Goal: Task Accomplishment & Management: Manage account settings

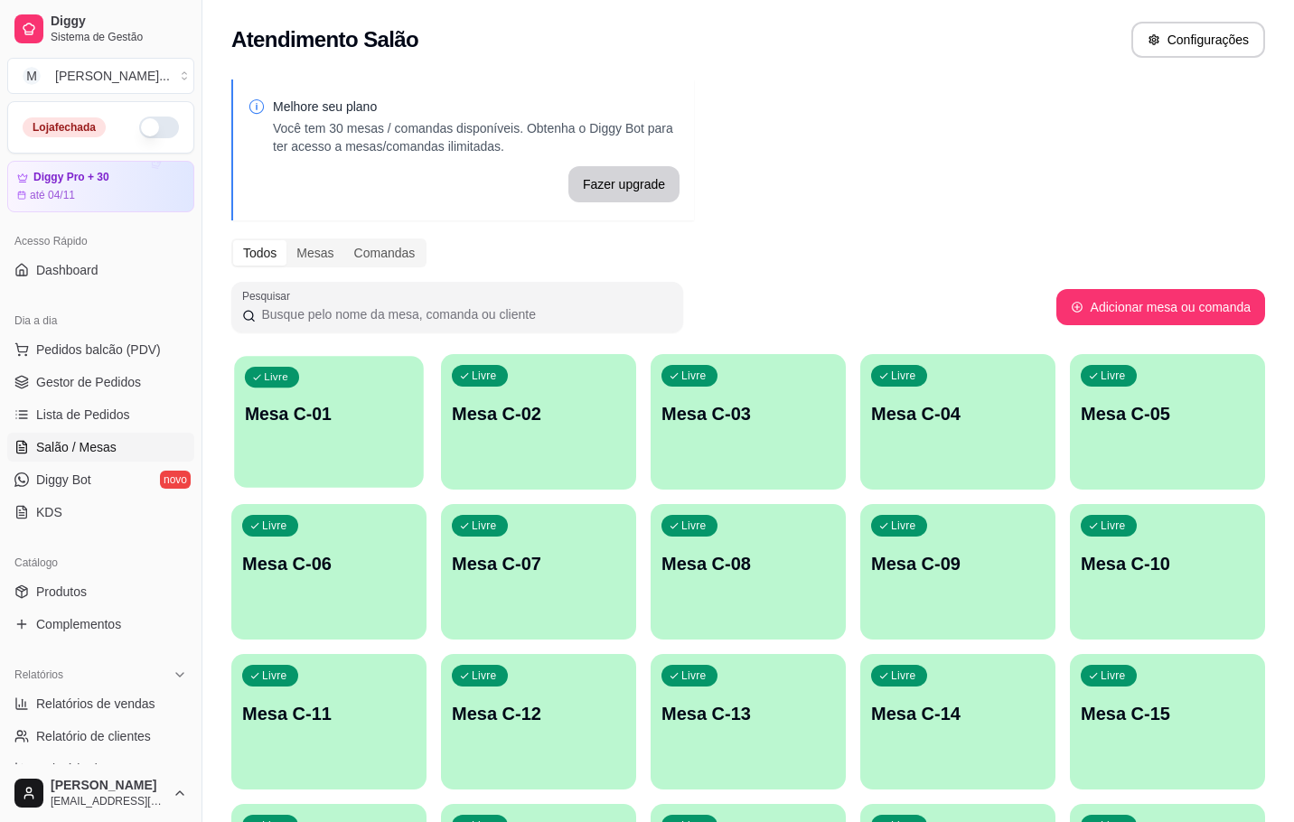
click at [399, 390] on div "Livre Mesa C-01" at bounding box center [329, 411] width 190 height 110
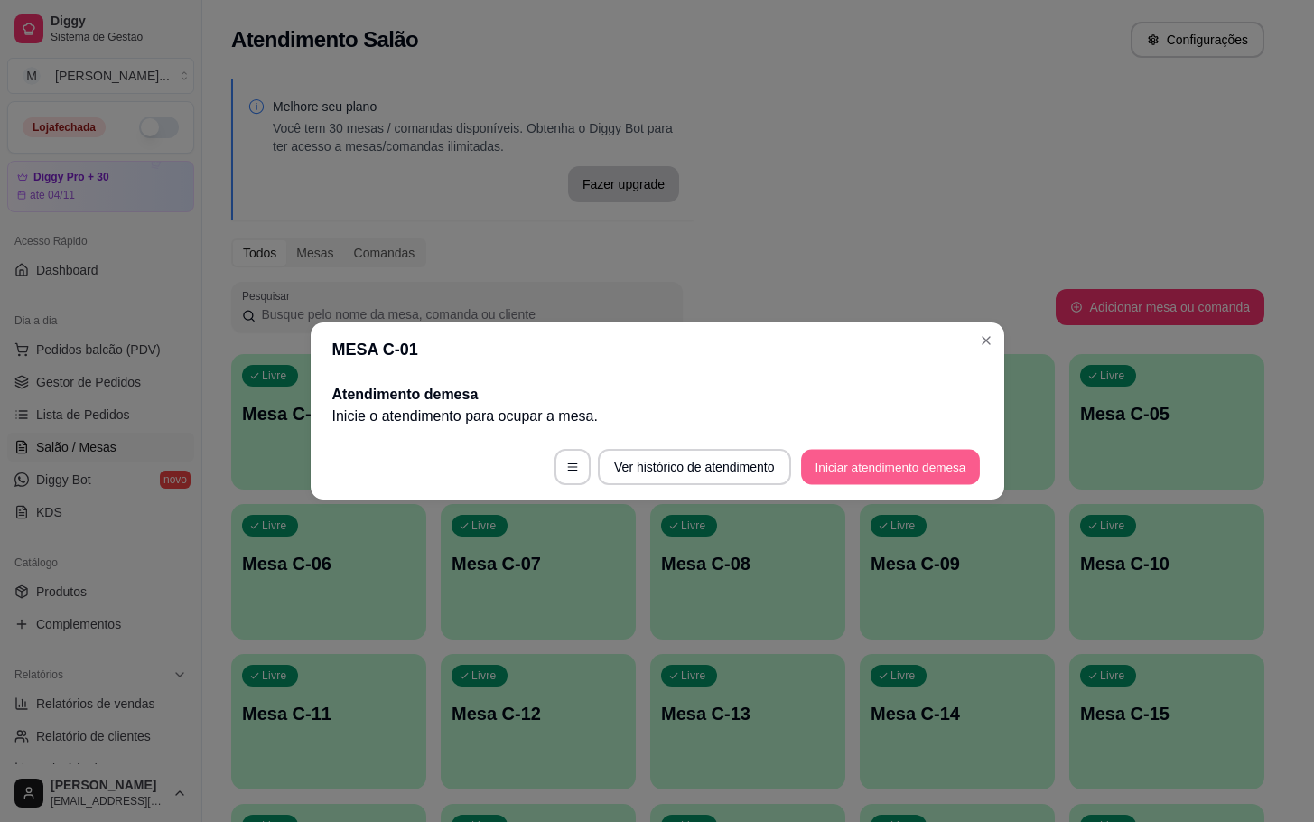
click at [864, 461] on button "Iniciar atendimento de mesa" at bounding box center [890, 467] width 179 height 35
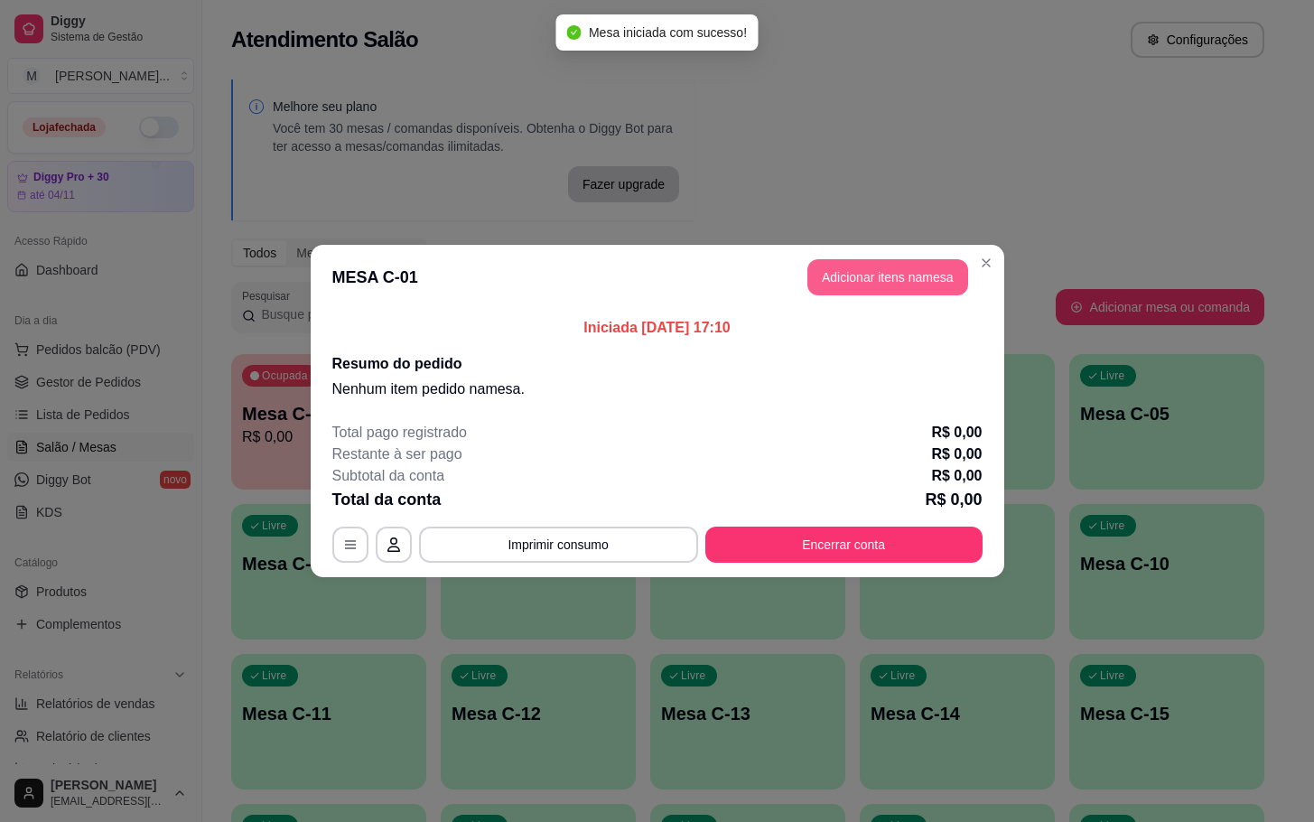
click at [884, 271] on button "Adicionar itens na mesa" at bounding box center [888, 277] width 161 height 36
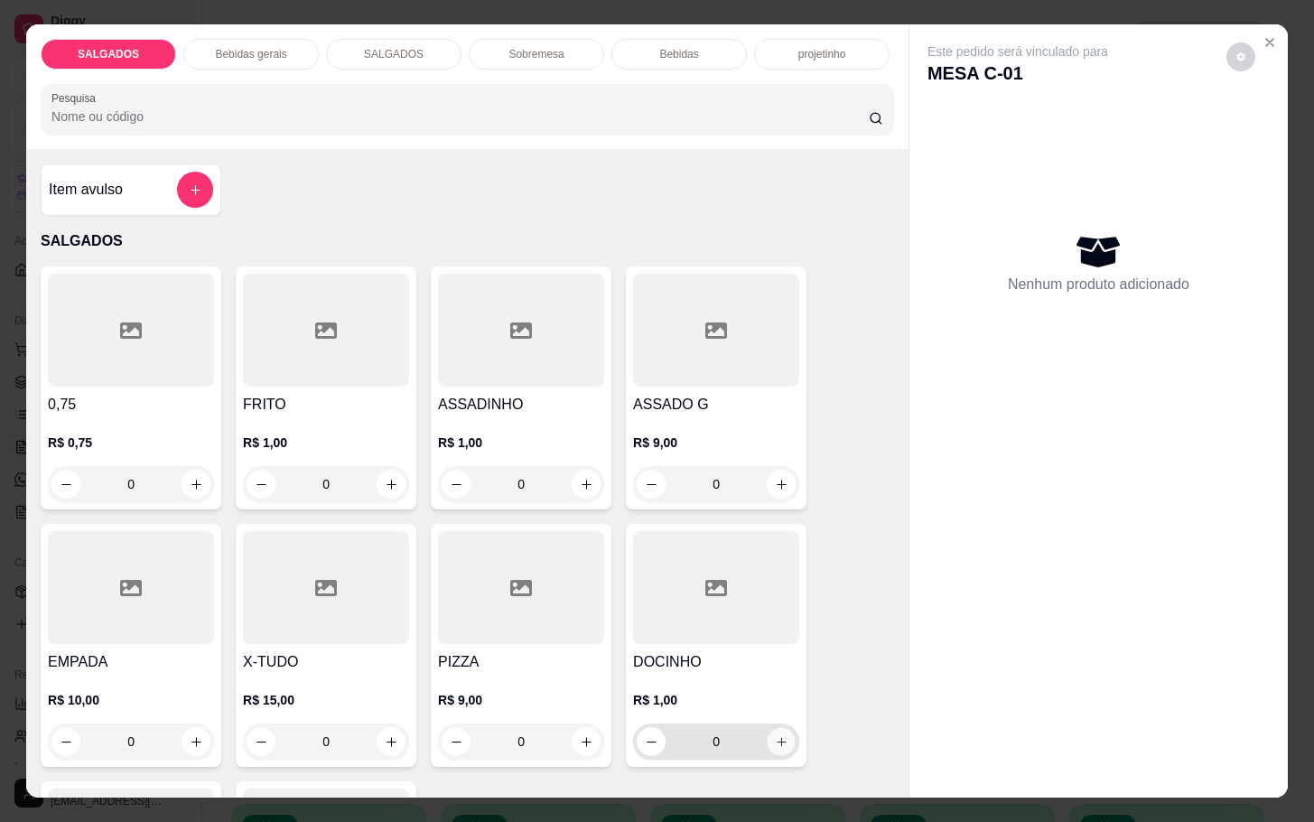
click at [775, 735] on icon "increase-product-quantity" at bounding box center [782, 742] width 14 height 14
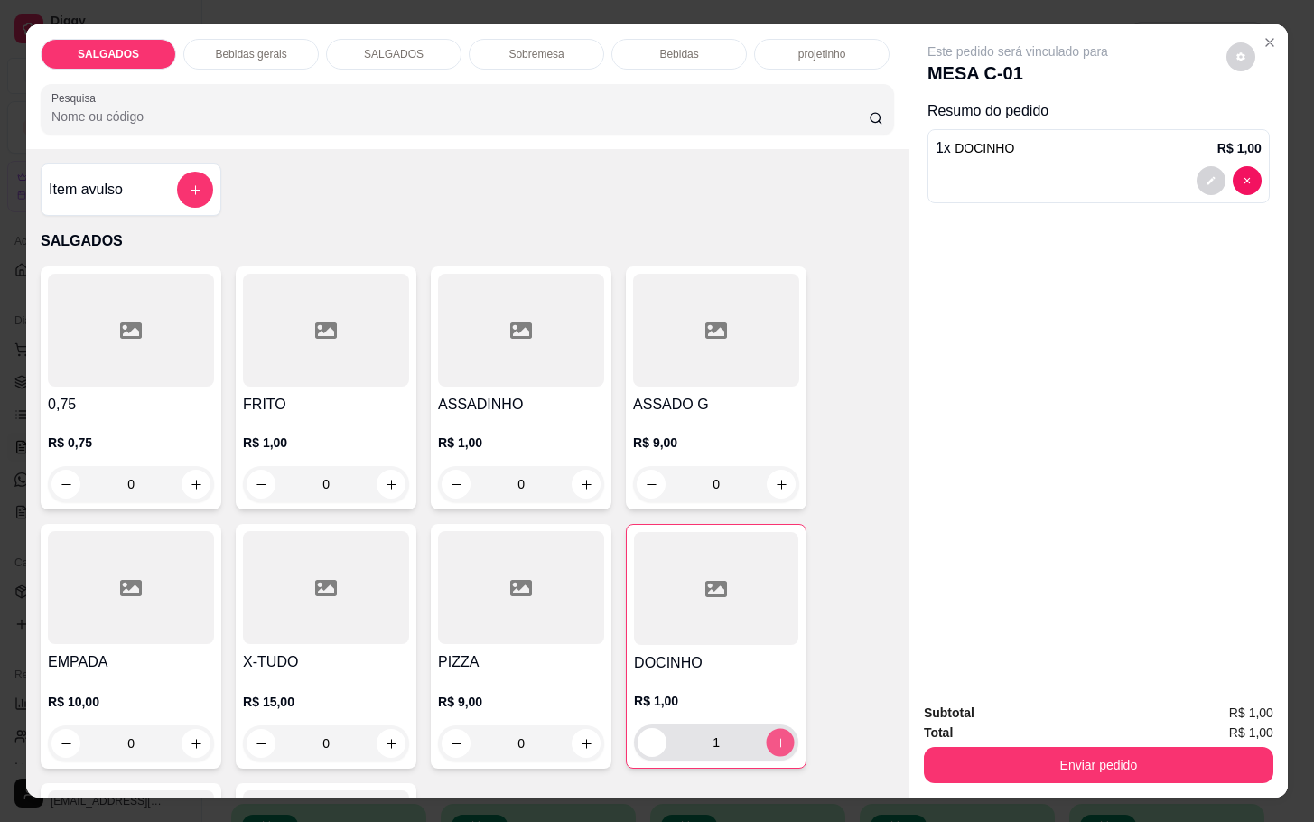
click at [774, 736] on icon "increase-product-quantity" at bounding box center [781, 743] width 14 height 14
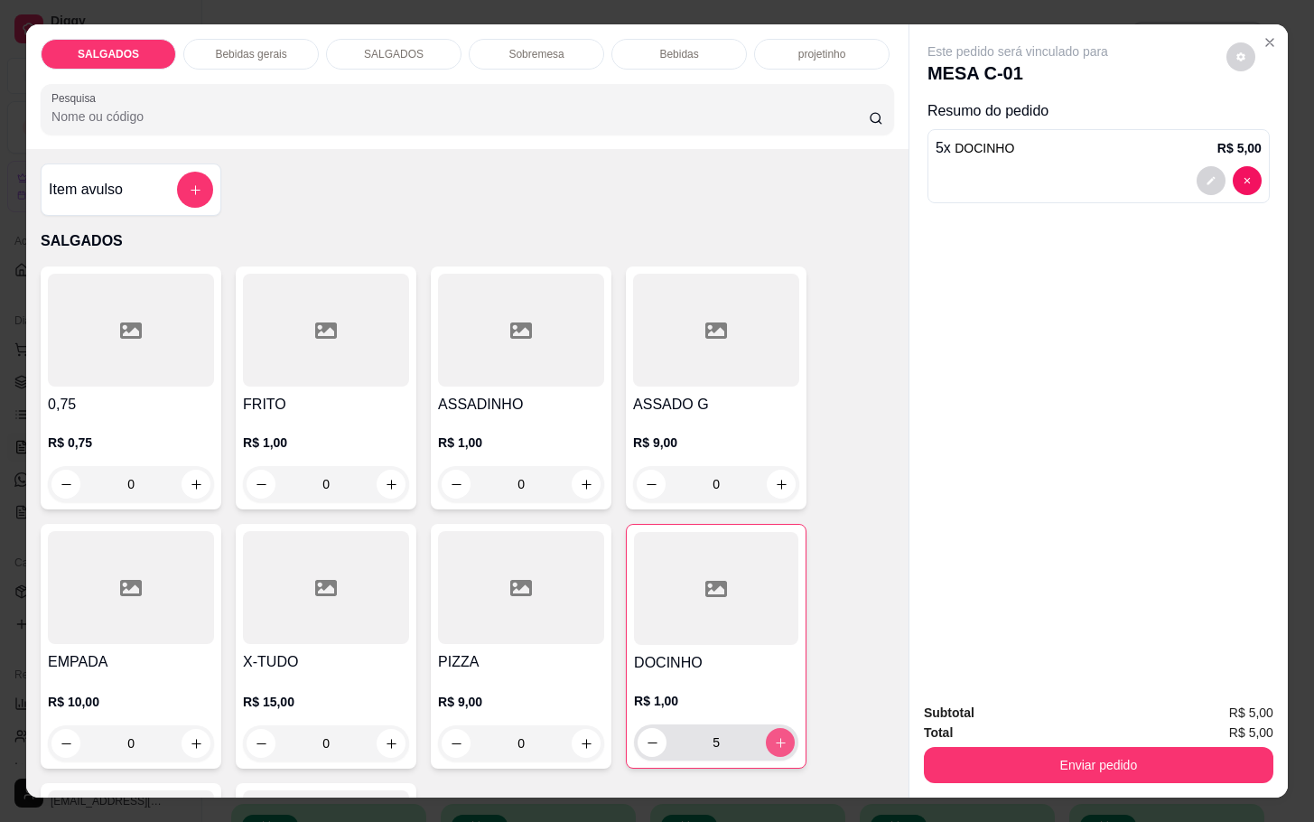
type input "6"
click at [773, 483] on button "increase-product-quantity" at bounding box center [782, 485] width 28 height 28
type input "1"
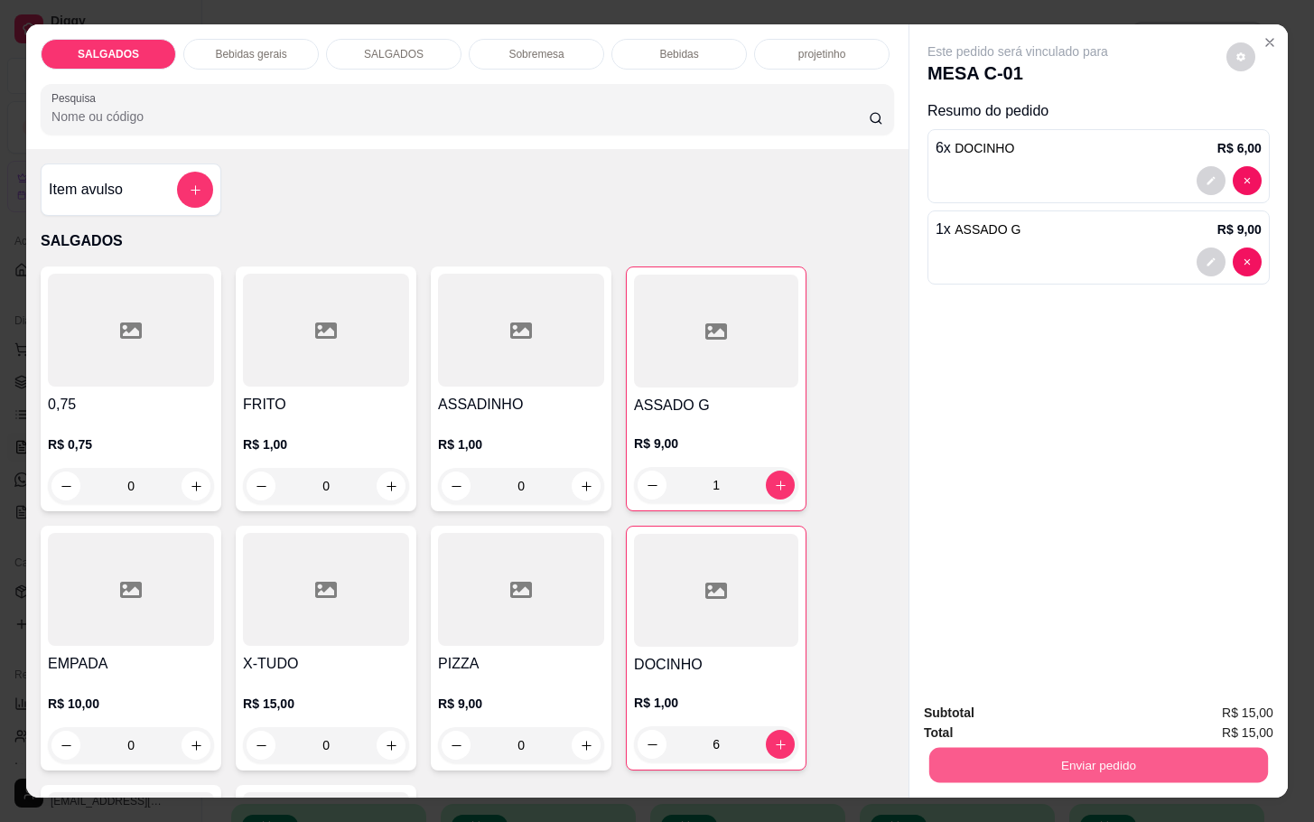
click at [1062, 747] on button "Enviar pedido" at bounding box center [1099, 764] width 339 height 35
click at [1206, 702] on button "Enviar pedido" at bounding box center [1223, 710] width 99 height 33
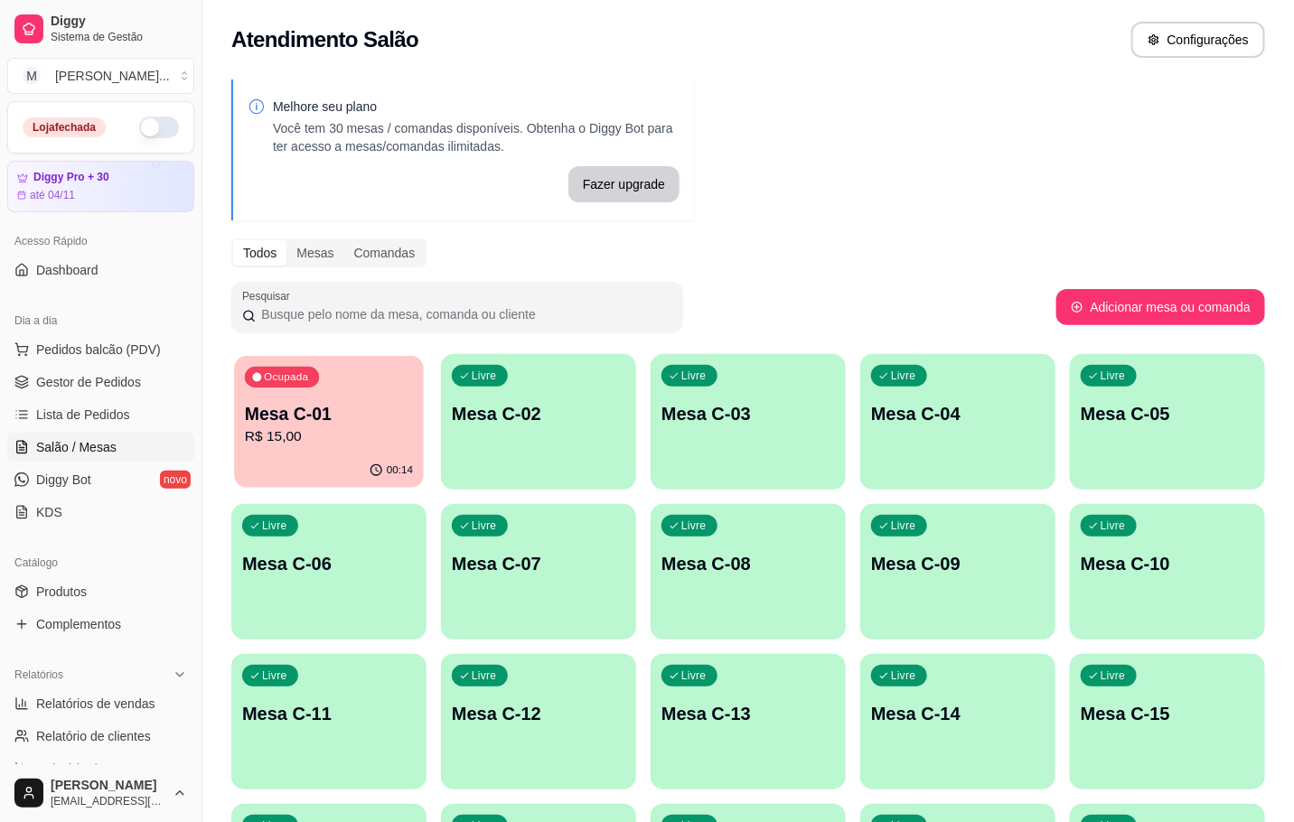
click at [367, 412] on p "Mesa C-01" at bounding box center [329, 414] width 168 height 24
click at [344, 378] on div "Ocupada Mesa C-01 R$ 15,00" at bounding box center [328, 404] width 195 height 100
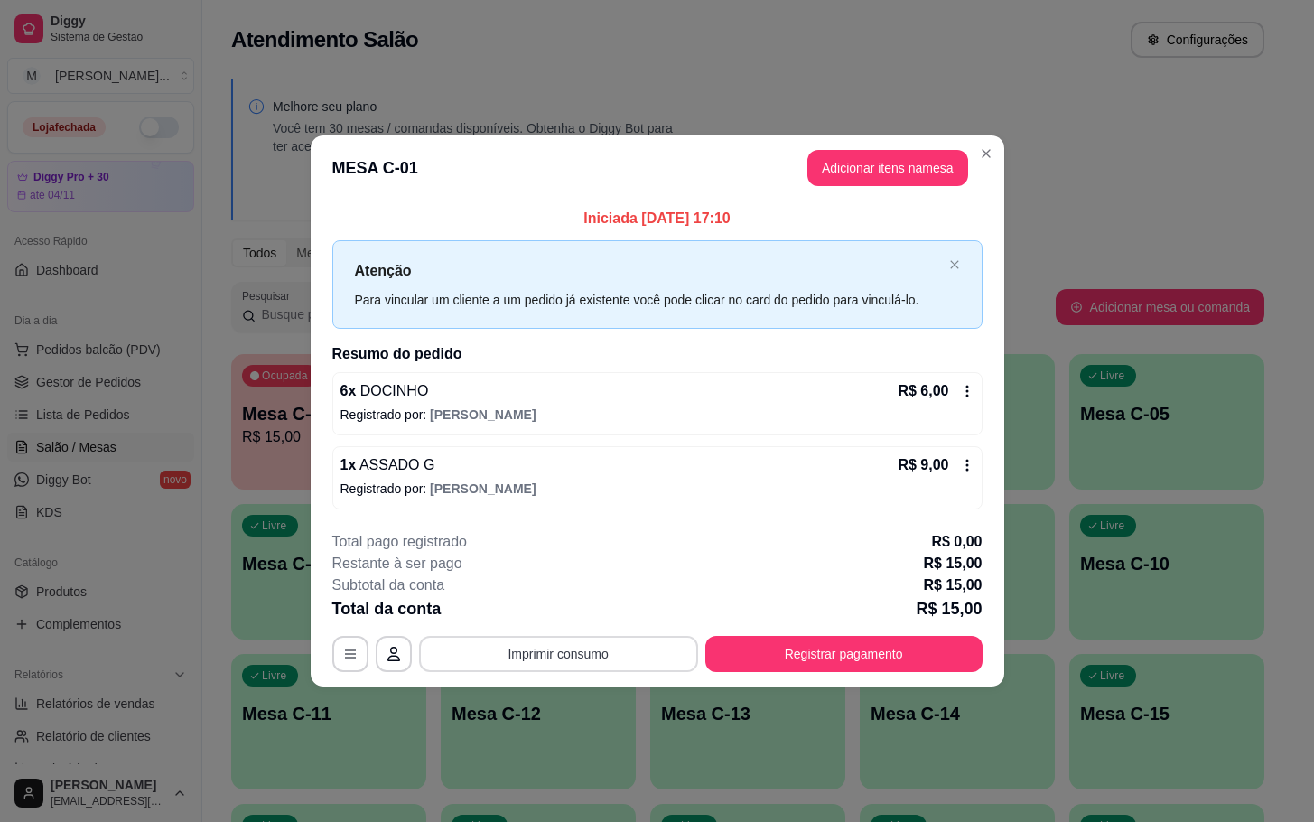
click at [604, 649] on button "Imprimir consumo" at bounding box center [558, 654] width 279 height 36
click at [602, 604] on button "IMPRESSORA" at bounding box center [564, 613] width 131 height 29
click at [849, 653] on button "Registrar pagamento" at bounding box center [843, 653] width 269 height 35
click at [827, 646] on button "Registrar pagamento" at bounding box center [843, 653] width 269 height 35
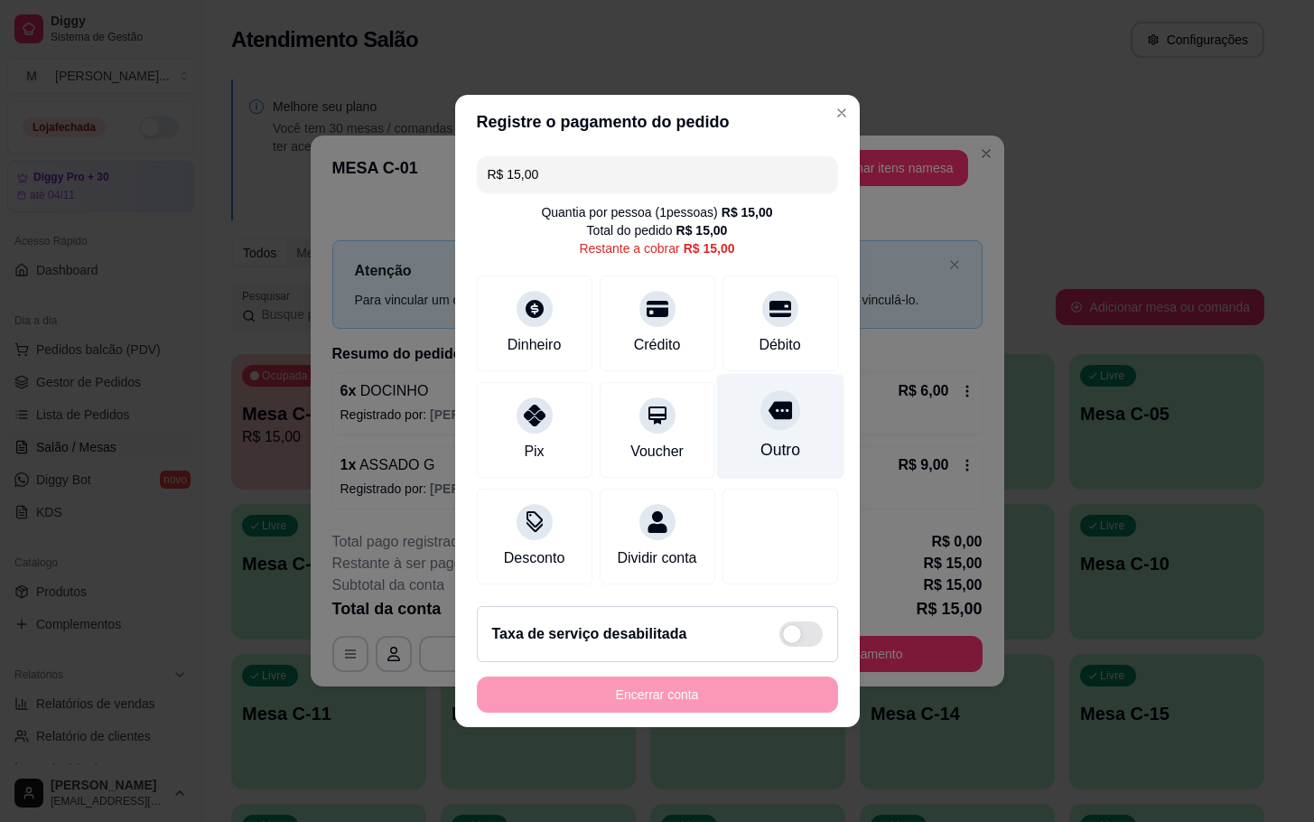
click at [799, 405] on div "Outro" at bounding box center [779, 427] width 127 height 106
type input "R$ 0,00"
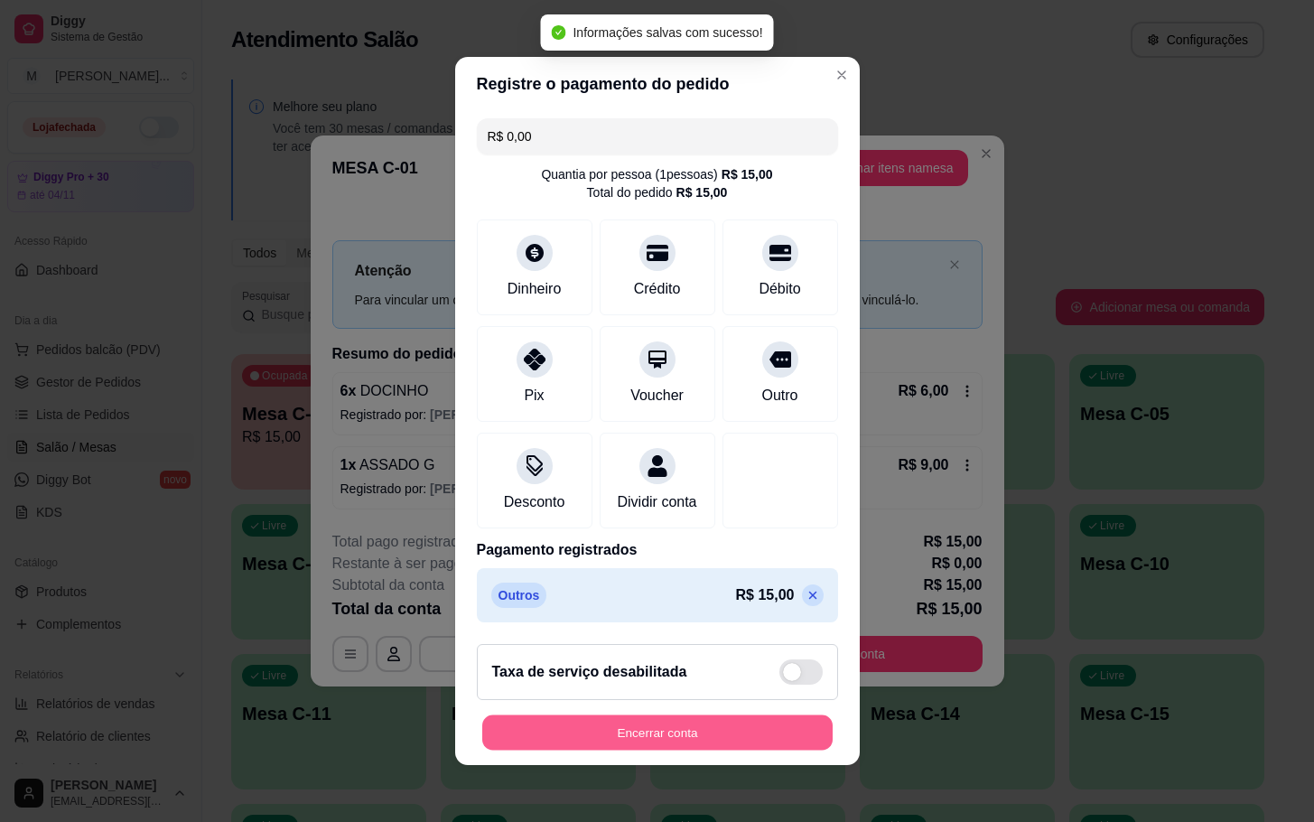
click at [700, 751] on button "Encerrar conta" at bounding box center [657, 732] width 350 height 35
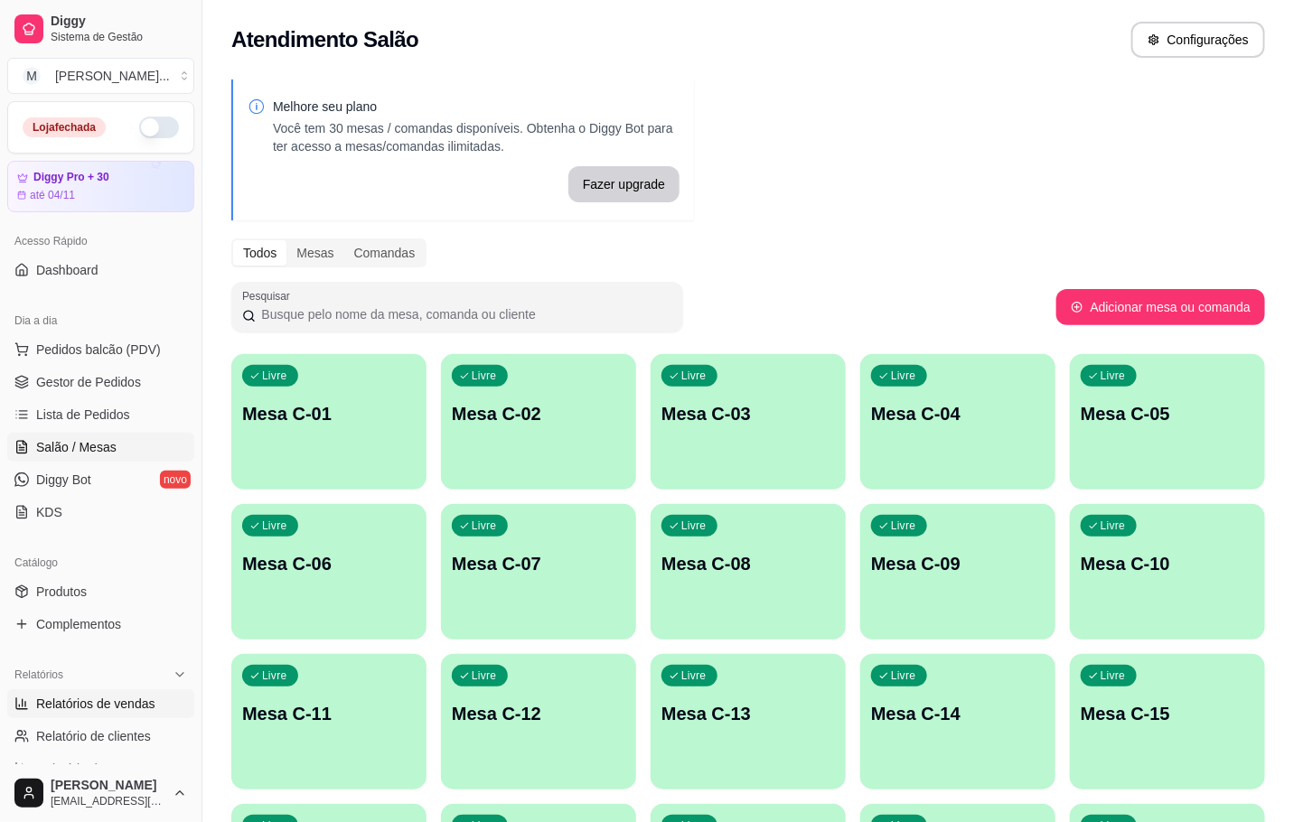
click at [114, 708] on span "Relatórios de vendas" at bounding box center [95, 704] width 119 height 18
select select "ALL"
select select "0"
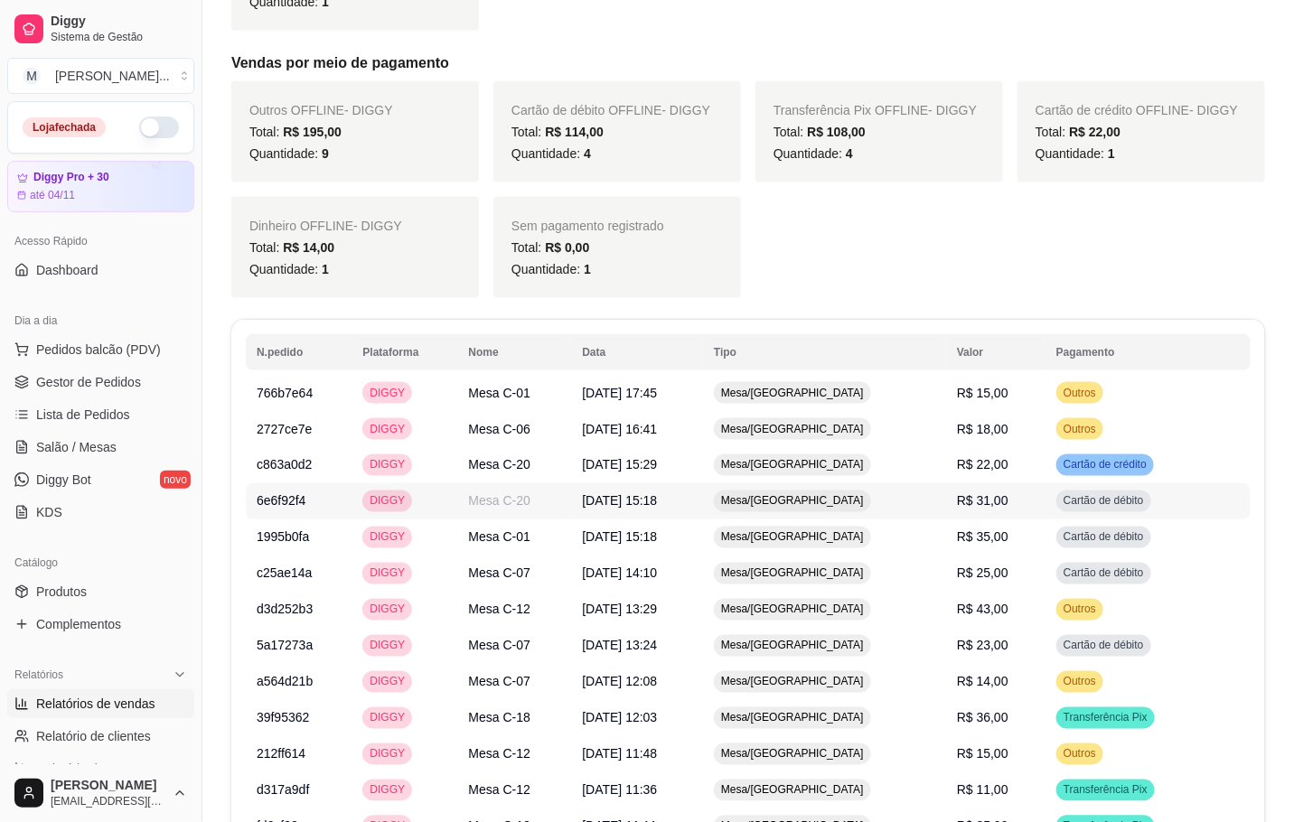
scroll to position [694, 0]
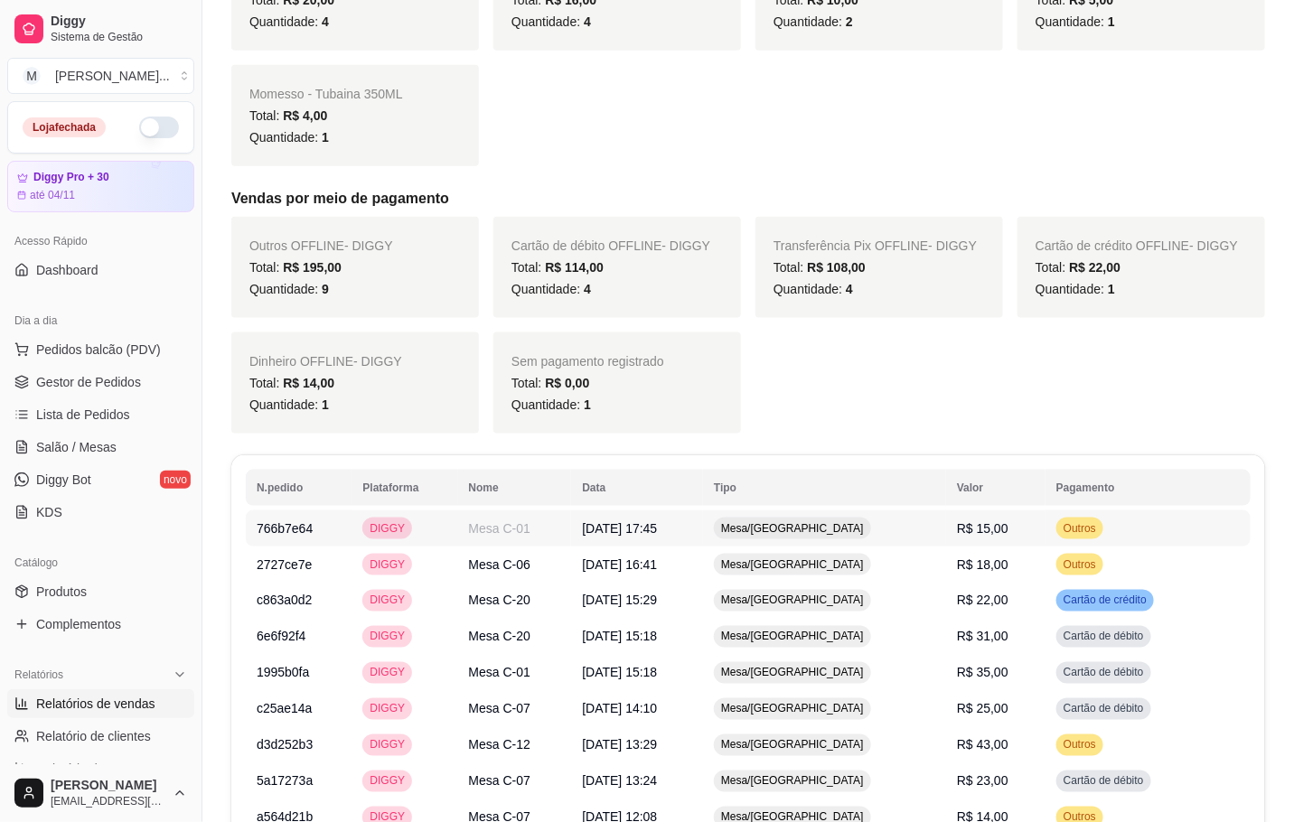
click at [481, 534] on td "Mesa C-01" at bounding box center [515, 528] width 114 height 36
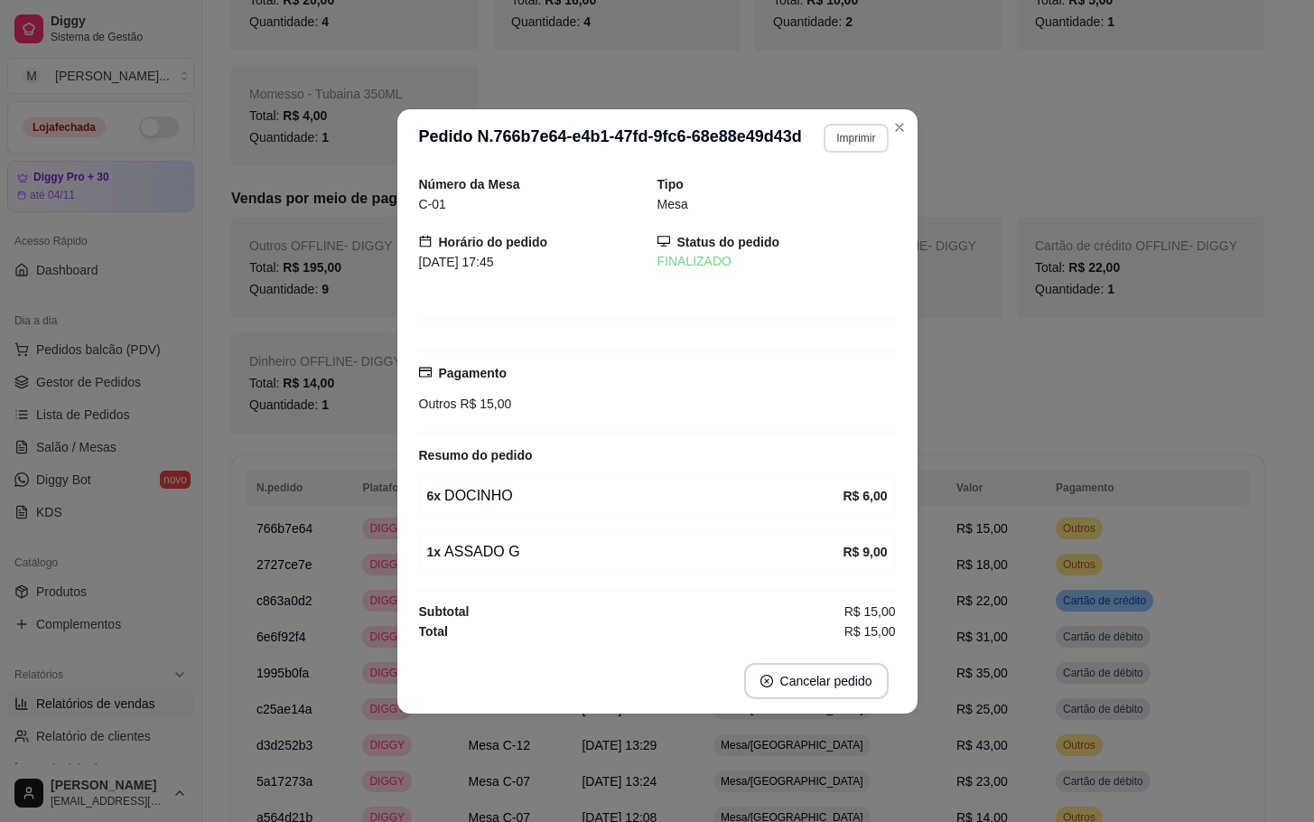
click at [848, 134] on button "Imprimir" at bounding box center [856, 138] width 64 height 29
click at [827, 201] on button "IMPRESSORA" at bounding box center [824, 197] width 131 height 29
click at [851, 128] on button "Imprimir" at bounding box center [856, 138] width 64 height 29
click at [849, 192] on button "IMPRESSORA" at bounding box center [824, 197] width 126 height 28
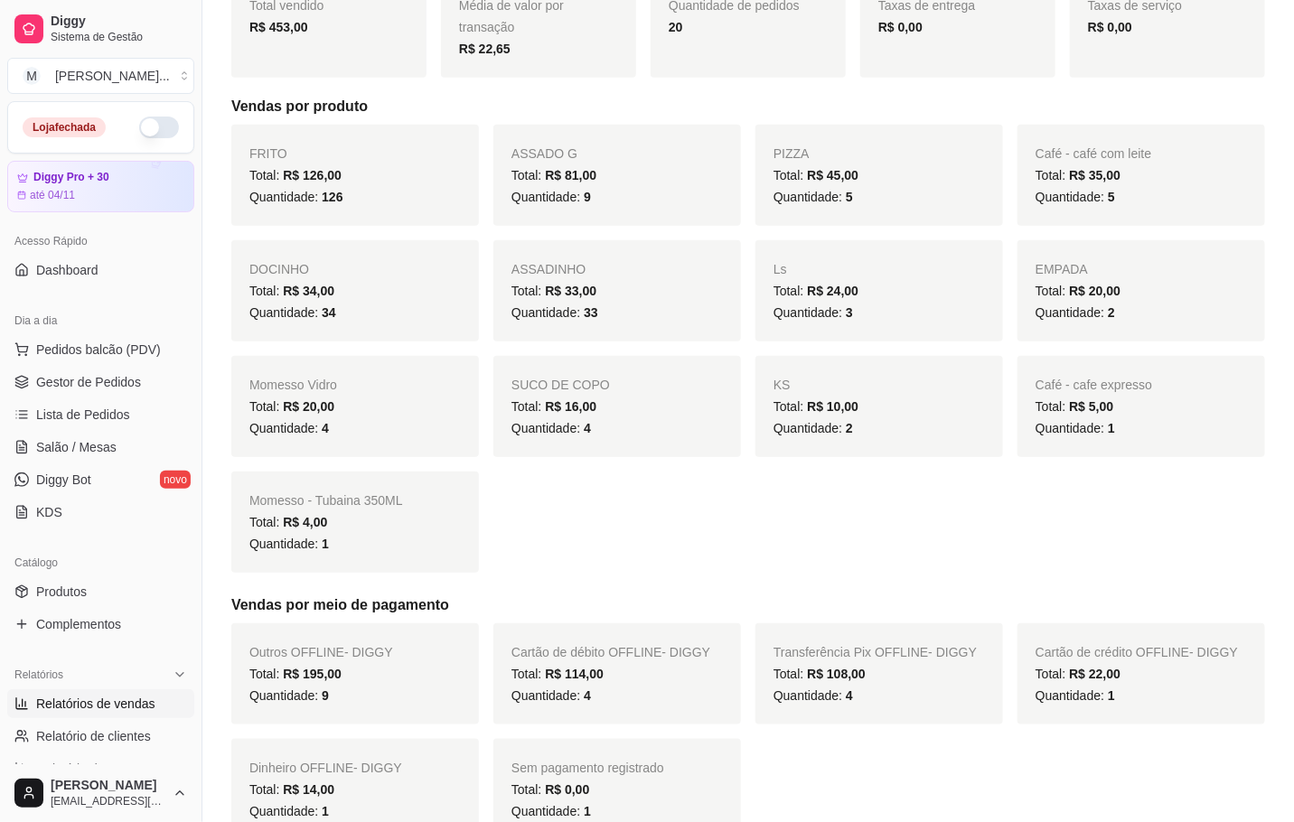
scroll to position [152, 0]
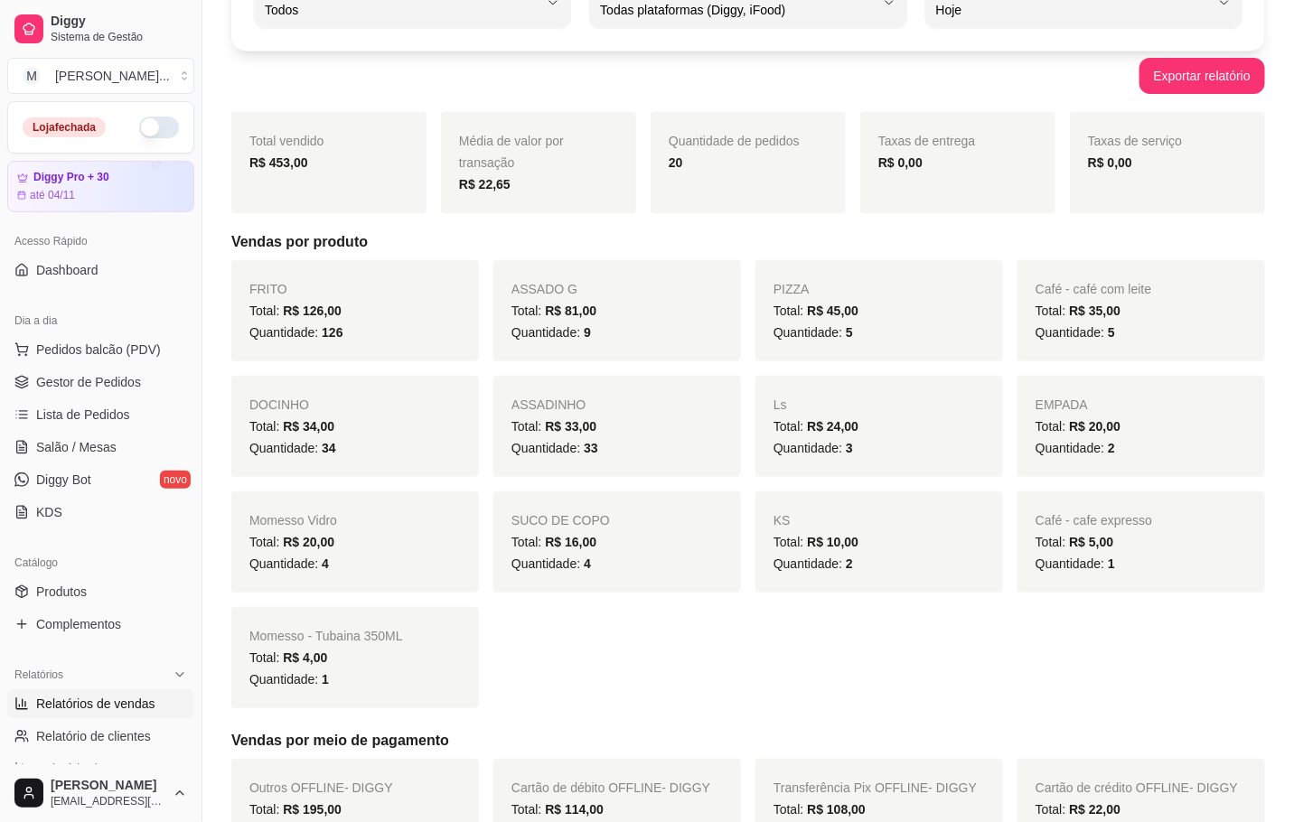
drag, startPoint x: 588, startPoint y: 302, endPoint x: 919, endPoint y: 477, distance: 374.2
click at [919, 477] on div "Ls Total: R$ 24,00 Quantidade: 3" at bounding box center [879, 426] width 248 height 101
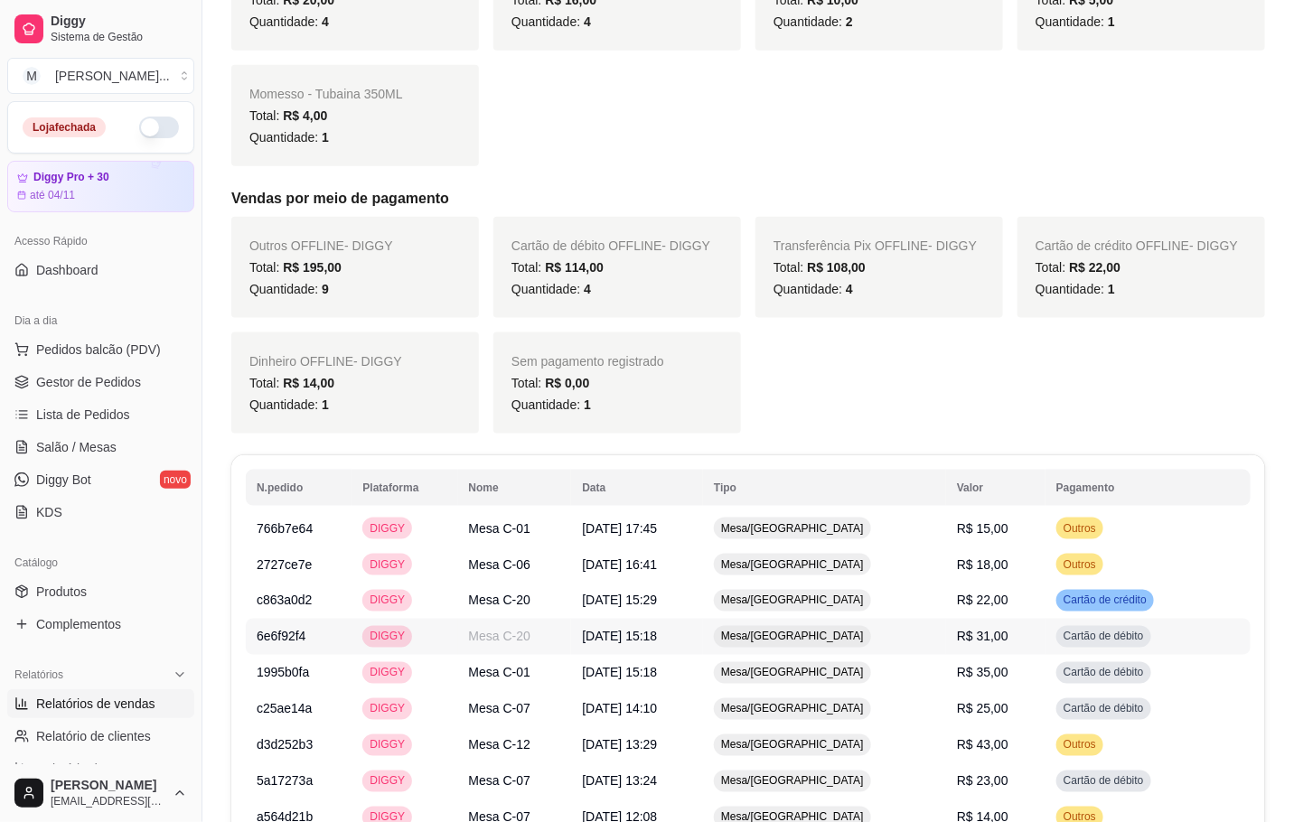
scroll to position [965, 0]
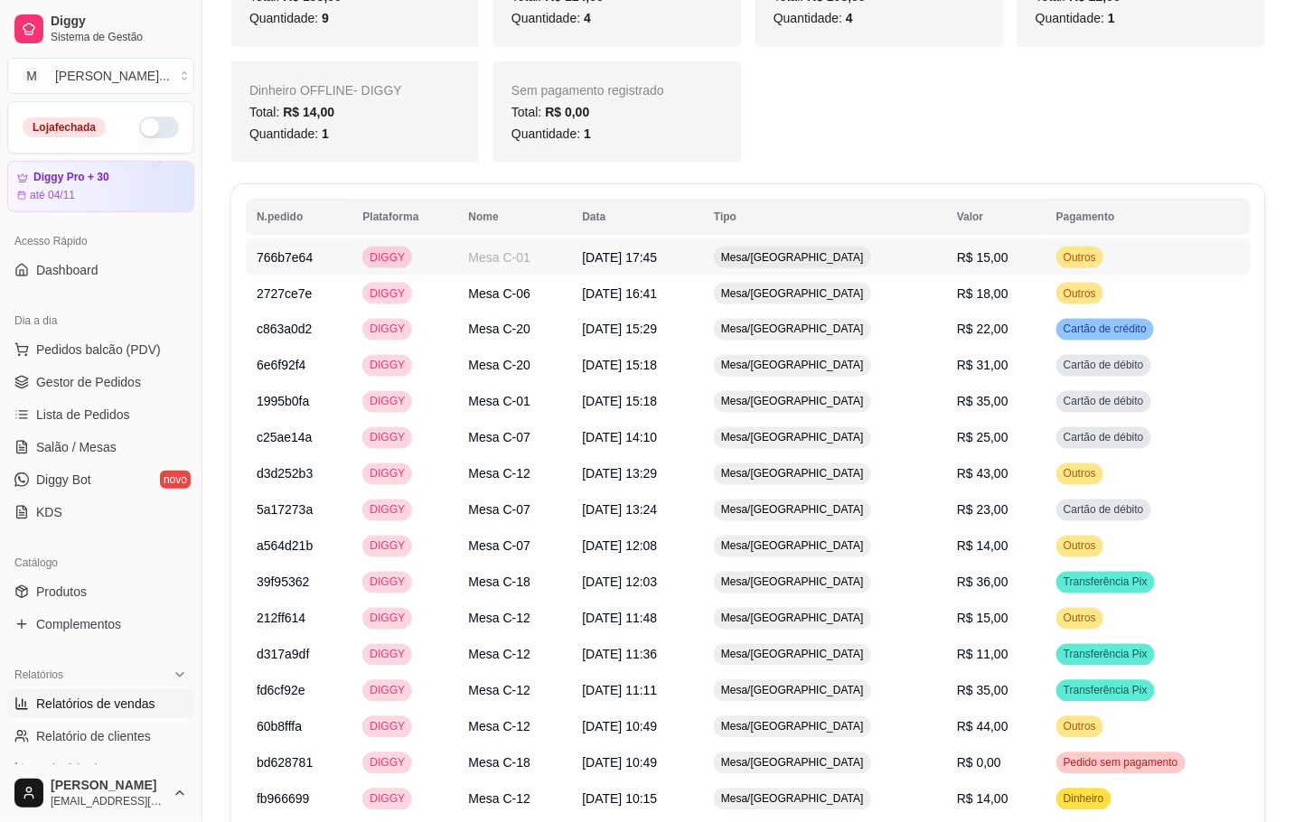
click at [871, 256] on div "Mesa/[GEOGRAPHIC_DATA]" at bounding box center [792, 258] width 157 height 22
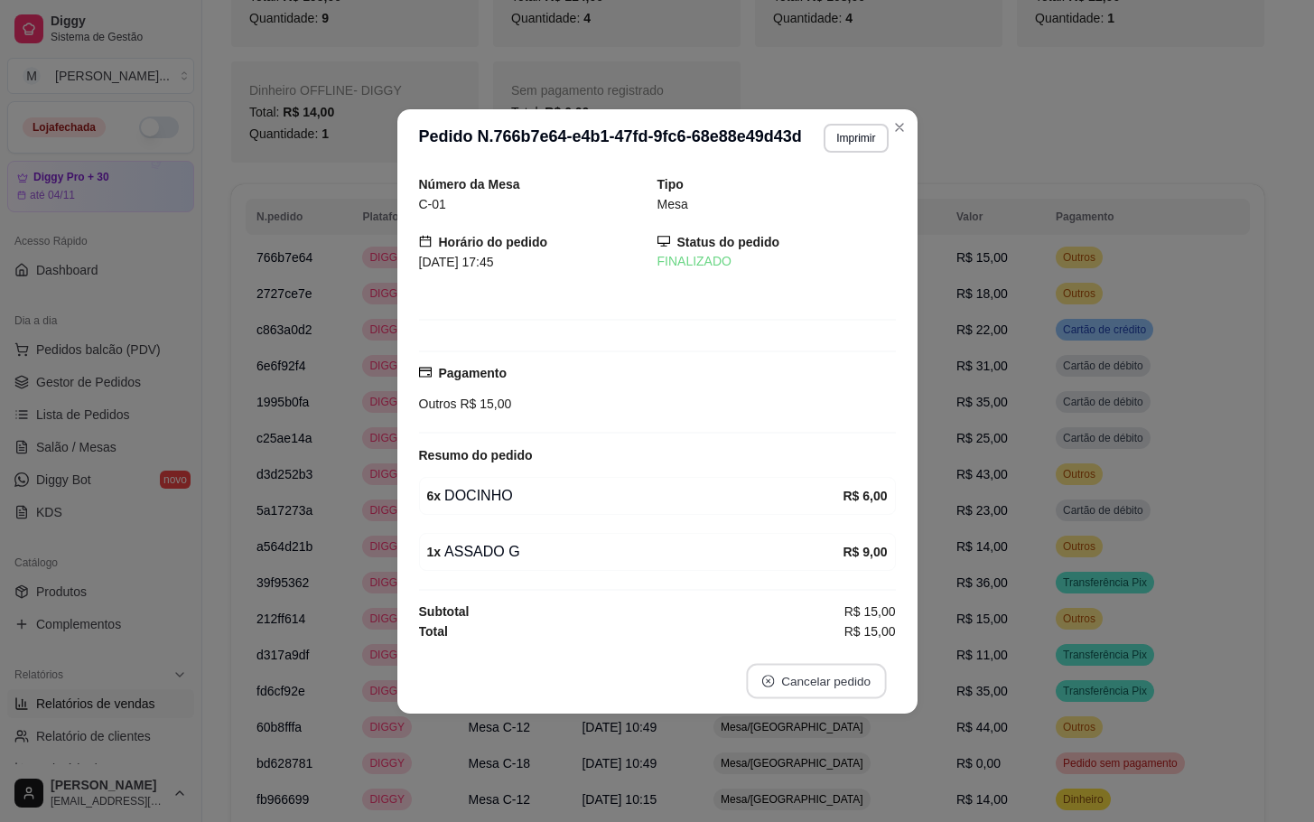
click at [852, 678] on button "Cancelar pedido" at bounding box center [816, 680] width 140 height 35
click at [849, 637] on button "Sim" at bounding box center [867, 640] width 70 height 35
